Goal: Task Accomplishment & Management: Use online tool/utility

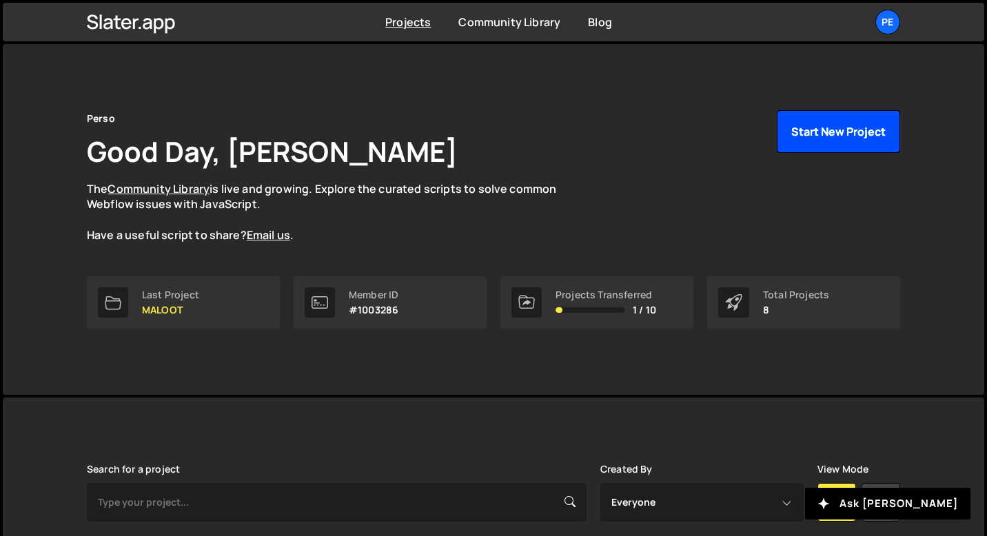
click at [818, 139] on button "Start New Project" at bounding box center [838, 131] width 123 height 43
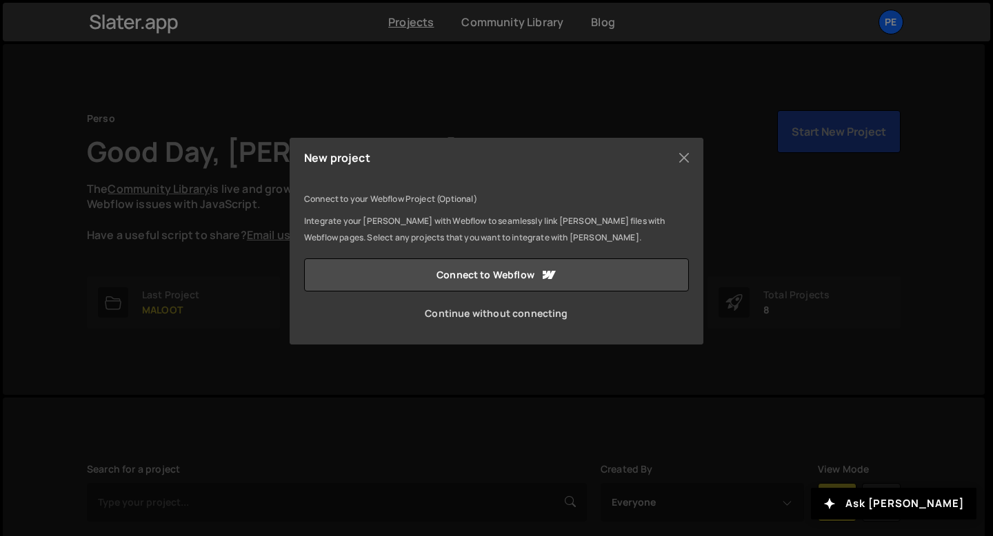
click at [460, 314] on link "Continue without connecting" at bounding box center [496, 313] width 385 height 33
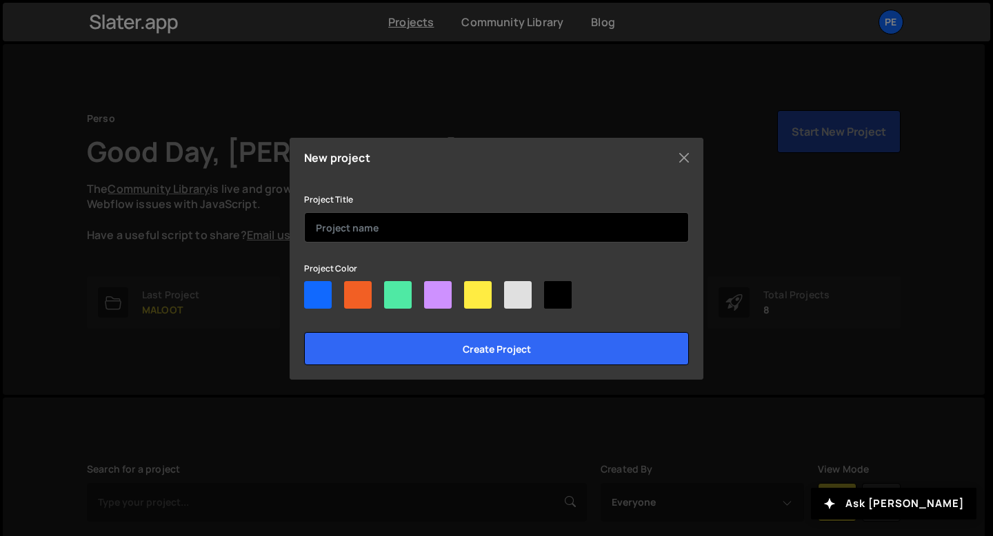
click at [371, 221] on input "text" at bounding box center [496, 227] width 385 height 30
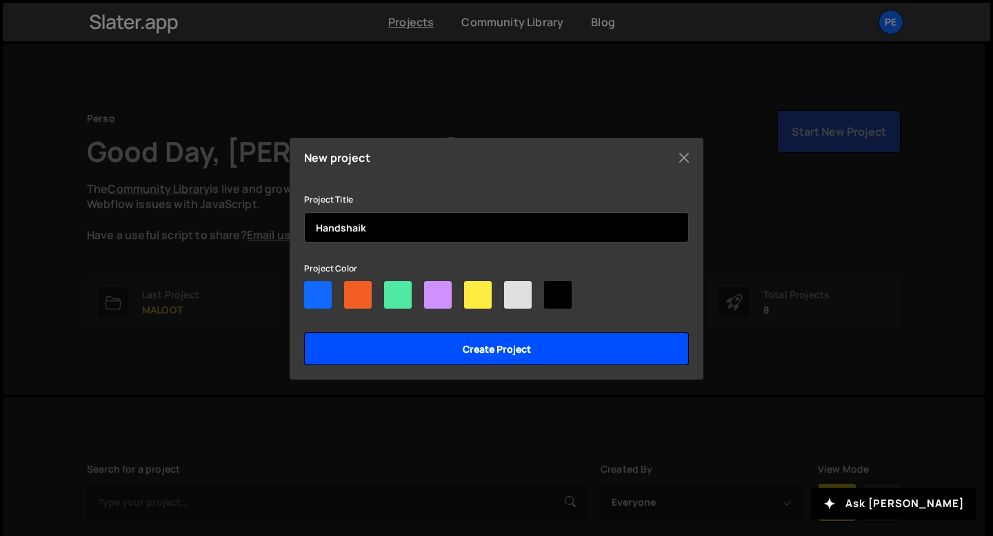
type input "Handshaik"
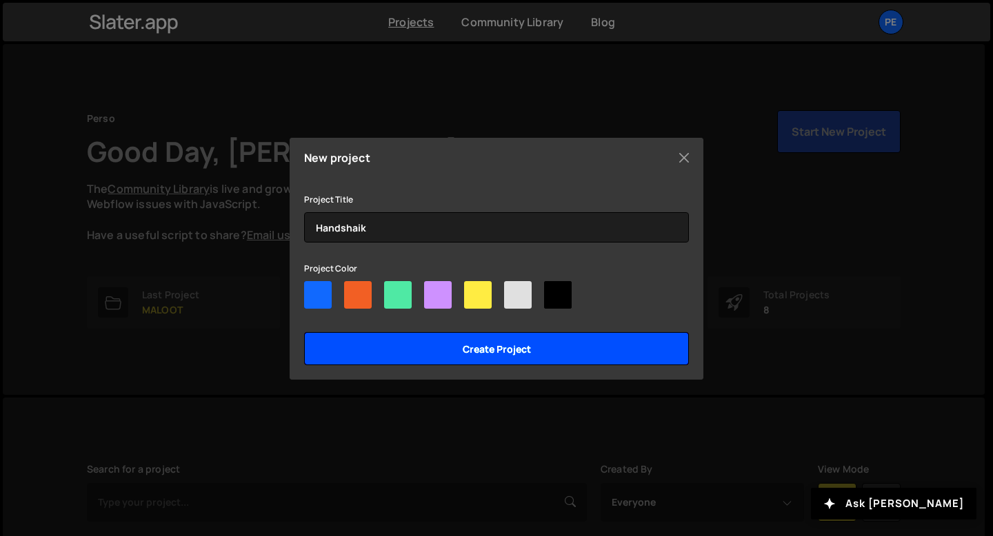
click at [392, 345] on input "Create project" at bounding box center [496, 348] width 385 height 33
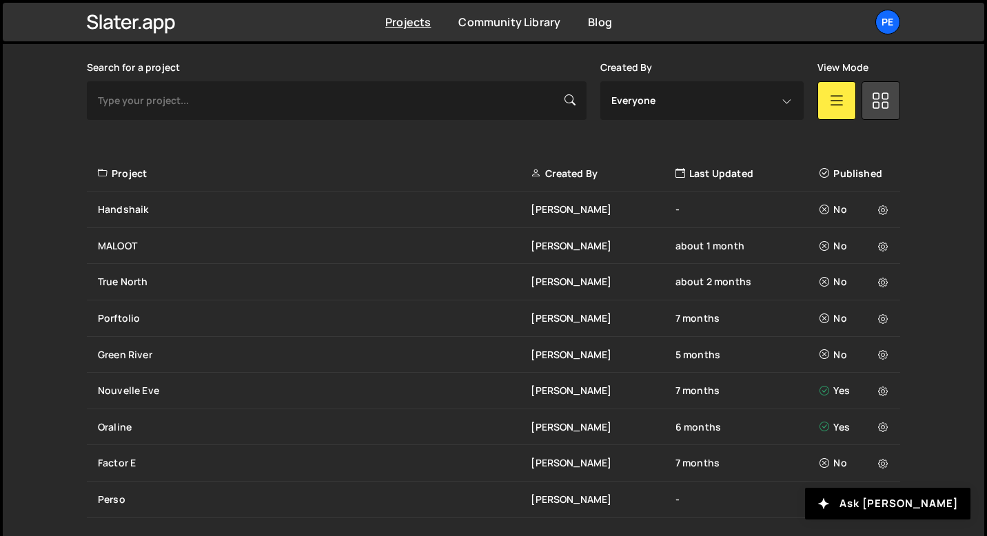
scroll to position [452, 0]
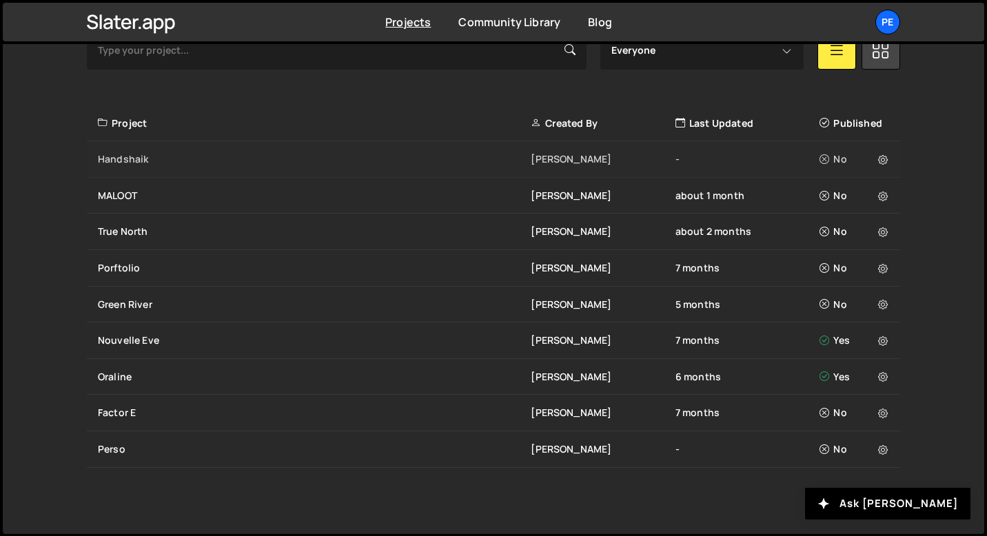
click at [376, 157] on div "Handshaik" at bounding box center [314, 159] width 433 height 14
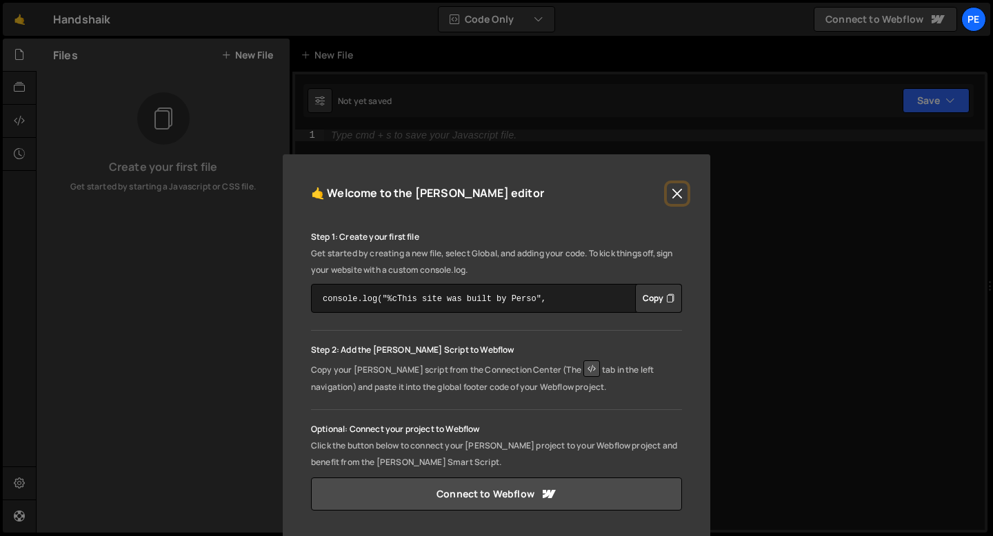
click at [674, 190] on button "Close" at bounding box center [677, 193] width 21 height 21
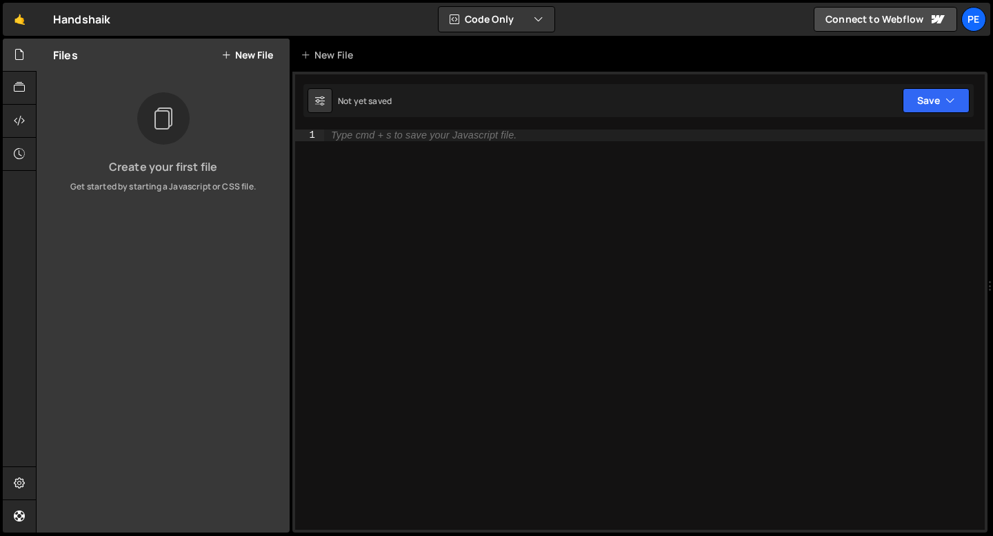
click at [260, 59] on button "New File" at bounding box center [247, 55] width 52 height 11
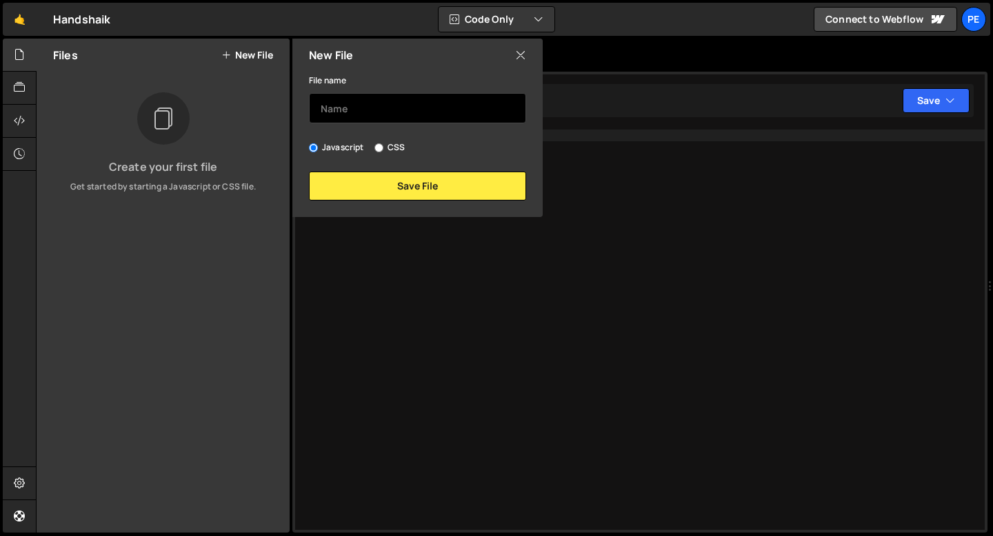
click at [391, 113] on input "text" at bounding box center [417, 108] width 217 height 30
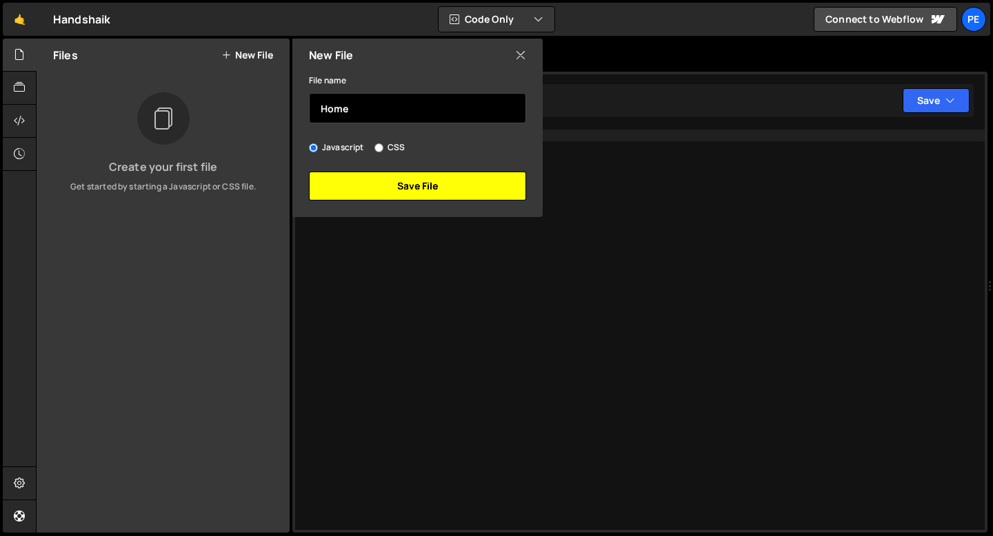
type input "Home"
click at [401, 192] on button "Save File" at bounding box center [417, 186] width 217 height 29
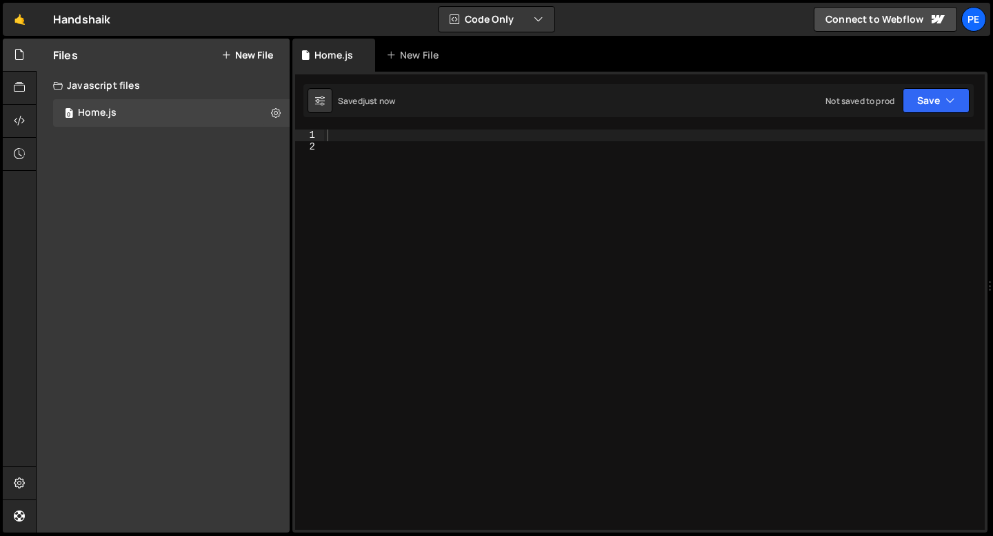
click at [341, 134] on div at bounding box center [654, 341] width 661 height 423
